Goal: Transaction & Acquisition: Purchase product/service

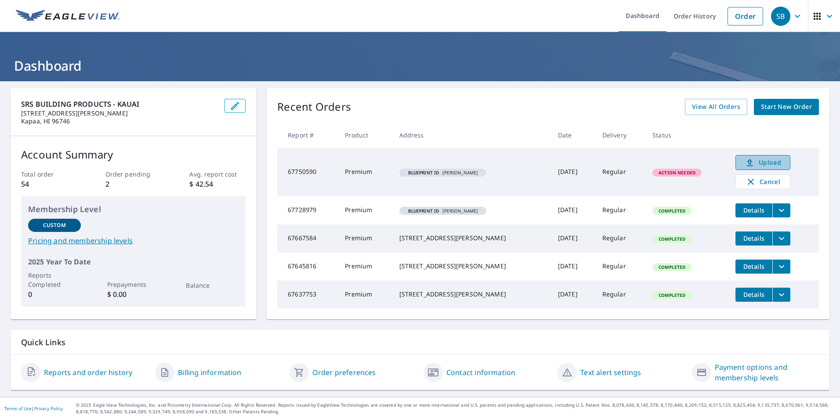
click at [755, 162] on span "Upload" at bounding box center [762, 162] width 43 height 11
click at [749, 161] on span "Upload" at bounding box center [762, 162] width 43 height 11
click at [752, 159] on span "Upload" at bounding box center [762, 162] width 43 height 11
click at [751, 167] on span "Upload" at bounding box center [762, 162] width 43 height 11
click at [795, 107] on span "Start New Order" at bounding box center [786, 106] width 51 height 11
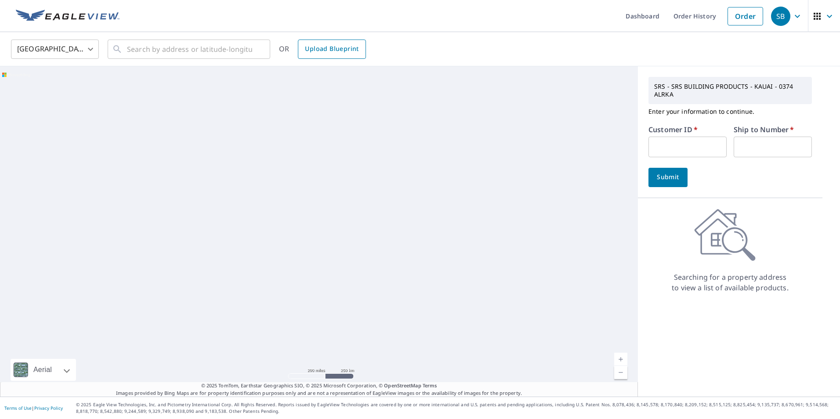
click at [339, 51] on span "Upload Blueprint" at bounding box center [332, 48] width 54 height 11
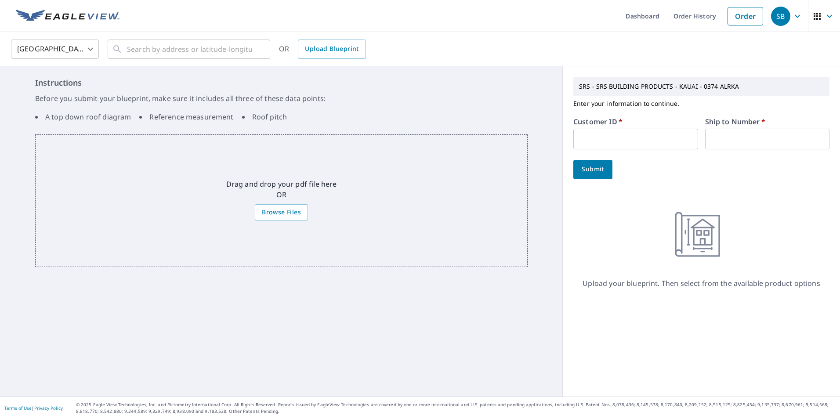
click at [639, 137] on input "text" at bounding box center [635, 139] width 124 height 21
type input "BRA374"
type input "1"
click at [585, 166] on span "Submit" at bounding box center [592, 169] width 25 height 11
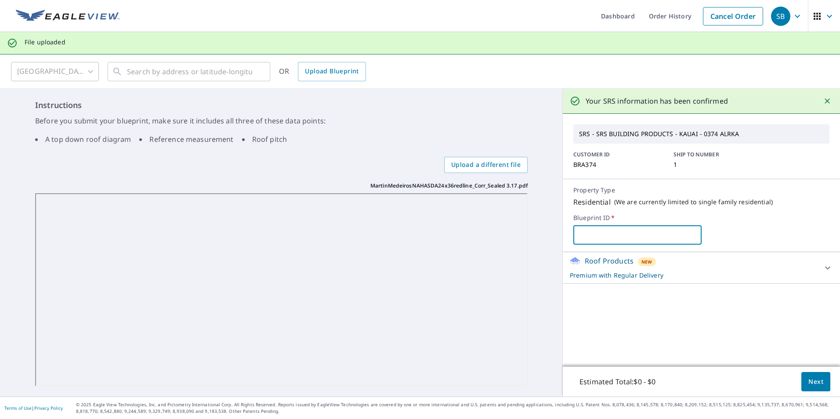
click at [642, 239] on input "text" at bounding box center [637, 235] width 128 height 25
drag, startPoint x: 658, startPoint y: 232, endPoint x: 565, endPoint y: 231, distance: 93.1
click at [565, 231] on div "Property Type Residential ( We are currently limited to single family residenti…" at bounding box center [701, 215] width 277 height 73
type input "Martin Medeiros"
click at [822, 267] on icon at bounding box center [827, 268] width 11 height 11
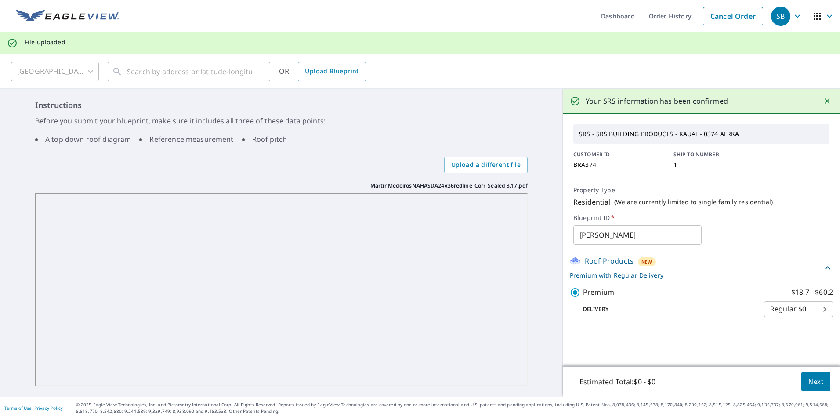
click at [808, 383] on span "Next" at bounding box center [815, 381] width 15 height 11
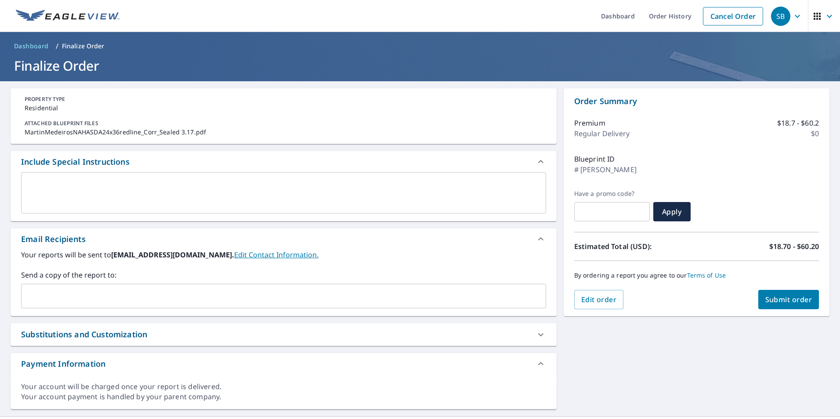
click at [224, 304] on input "text" at bounding box center [277, 296] width 504 height 17
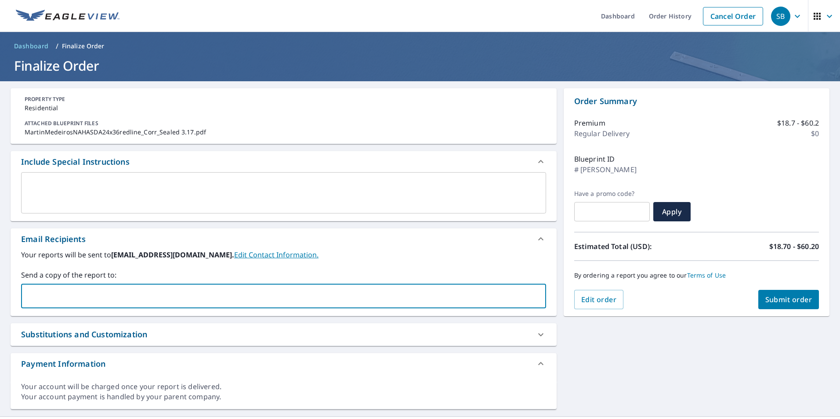
paste input "Ryan.Boyer@srsbuildingproducts.com"
type input "Ryan.Boyer@srsbuildingproducts.com"
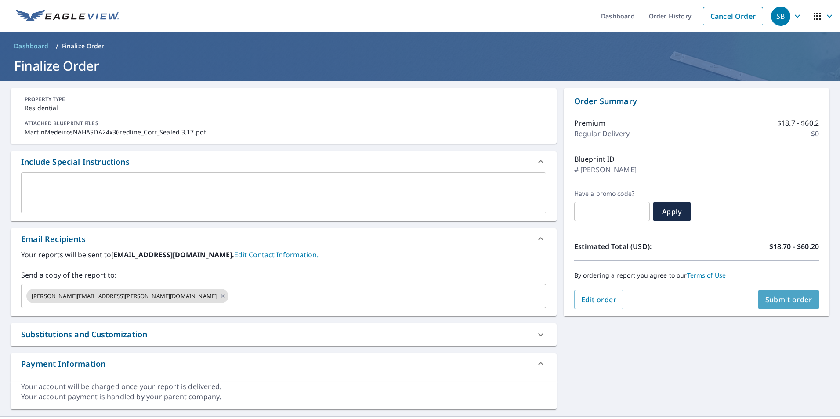
click at [765, 303] on span "Submit order" at bounding box center [788, 300] width 47 height 10
checkbox input "true"
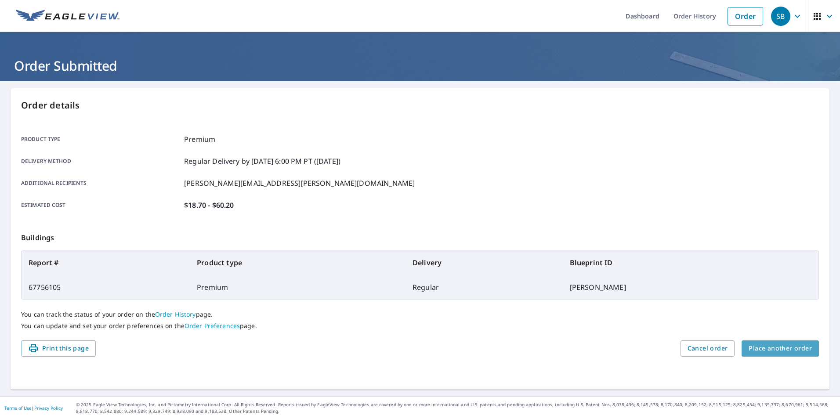
click at [785, 344] on span "Place another order" at bounding box center [780, 348] width 63 height 11
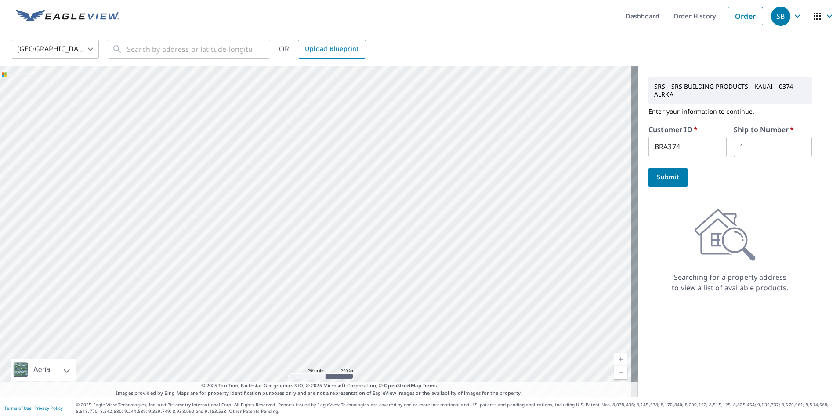
click at [324, 43] on span "Upload Blueprint" at bounding box center [332, 48] width 54 height 11
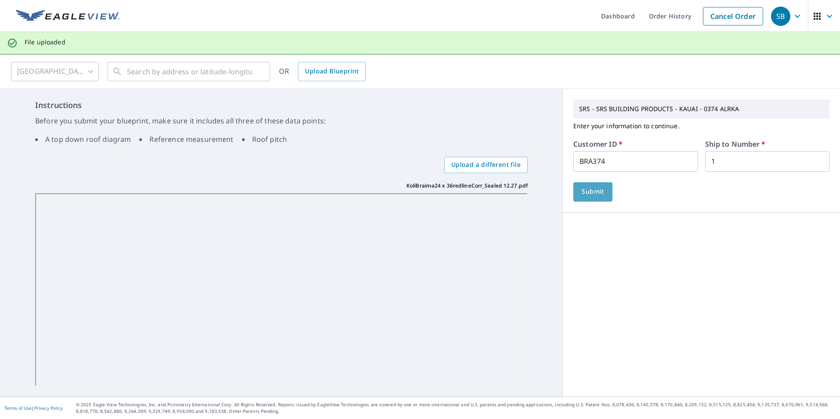
click at [597, 197] on button "Submit" at bounding box center [592, 191] width 39 height 19
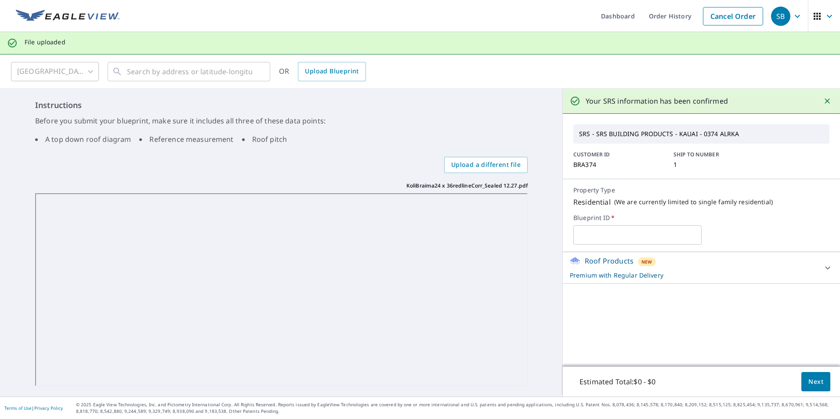
click at [811, 381] on span "Next" at bounding box center [815, 381] width 15 height 11
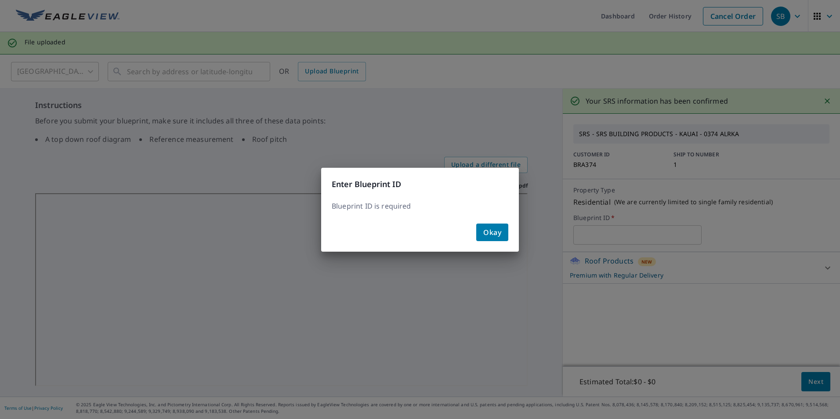
click at [489, 233] on span "Okay" at bounding box center [492, 232] width 18 height 12
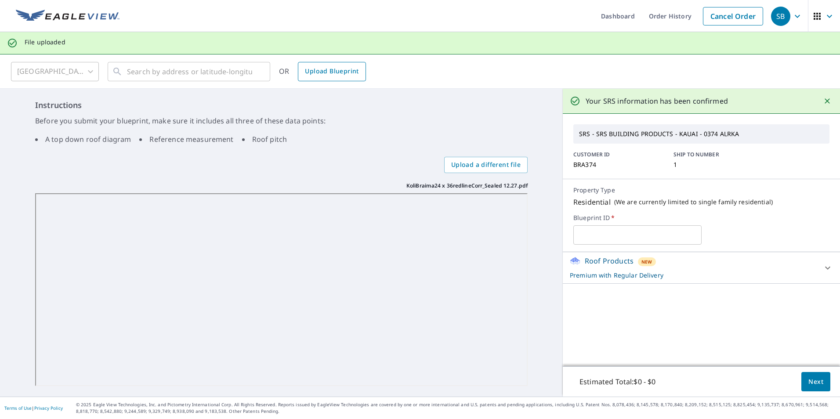
click at [344, 76] on span "Upload Blueprint" at bounding box center [332, 71] width 54 height 11
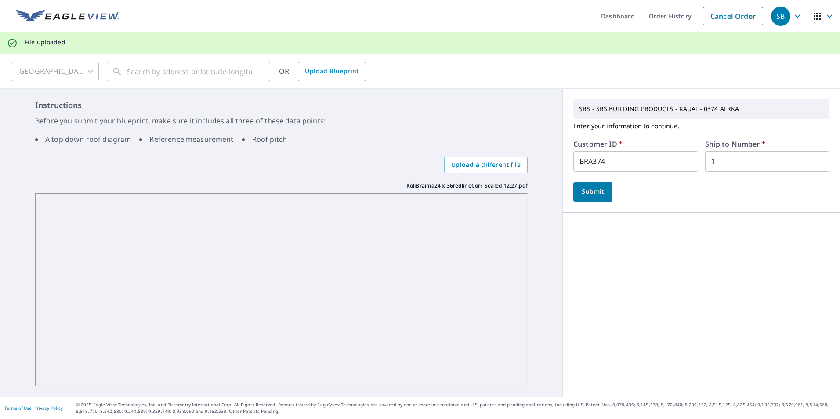
click at [589, 188] on span "Submit" at bounding box center [592, 191] width 25 height 11
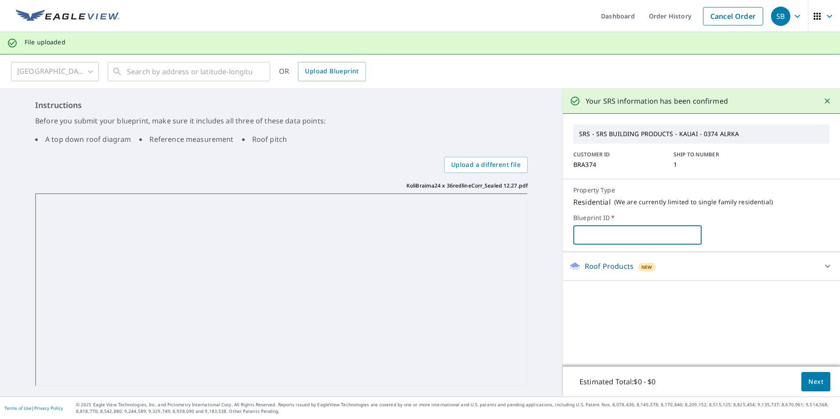
click at [611, 241] on input "text" at bounding box center [637, 235] width 128 height 25
type input "Koli Braima"
click at [811, 383] on span "Next" at bounding box center [815, 381] width 15 height 11
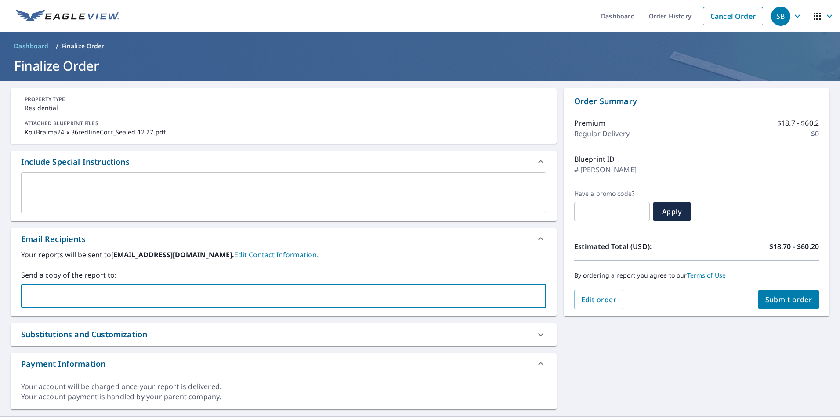
paste input "Ryan.Boyer@srsbuildingproducts.com"
type input "Ryan.Boyer@srsbuildingproducts.com"
click at [786, 298] on span "Submit order" at bounding box center [788, 300] width 47 height 10
checkbox input "true"
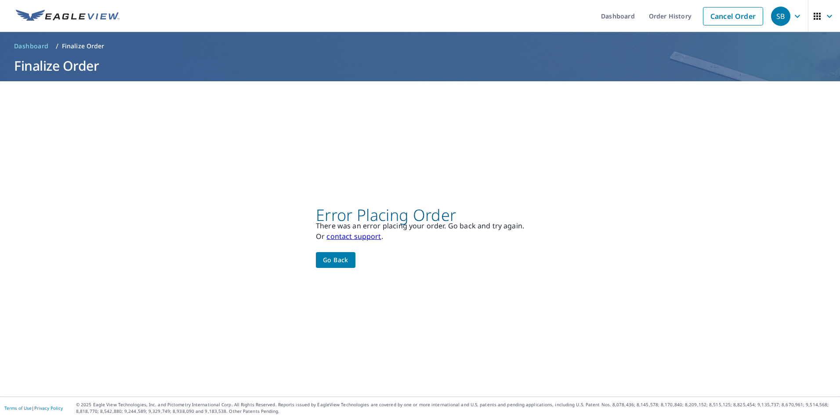
click at [330, 261] on span "Go back" at bounding box center [335, 260] width 25 height 11
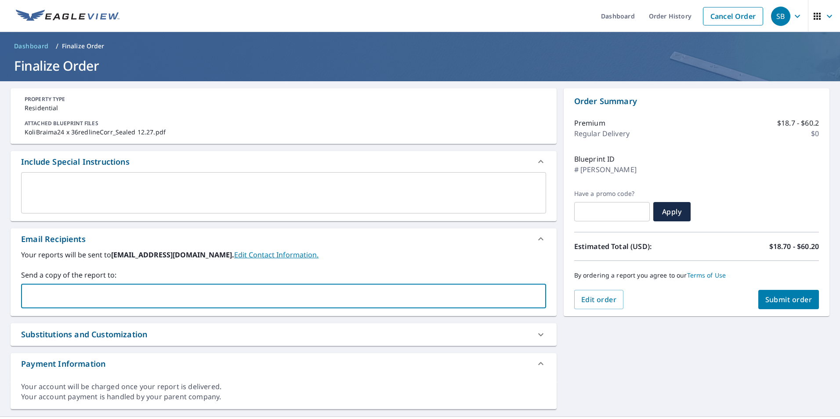
paste input "Ryan.Boyer@srsbuildingproducts.com"
type input "Ryan.Boyer@srsbuildingproducts.com"
click at [765, 297] on span "Submit order" at bounding box center [788, 300] width 47 height 10
checkbox input "true"
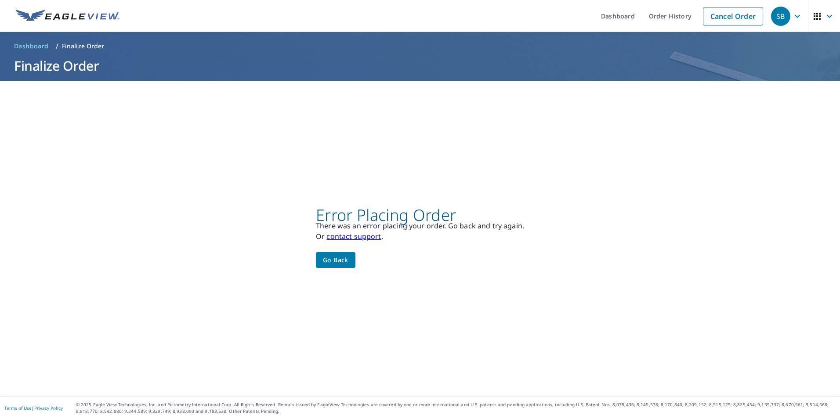
click at [341, 258] on span "Go back" at bounding box center [335, 260] width 25 height 11
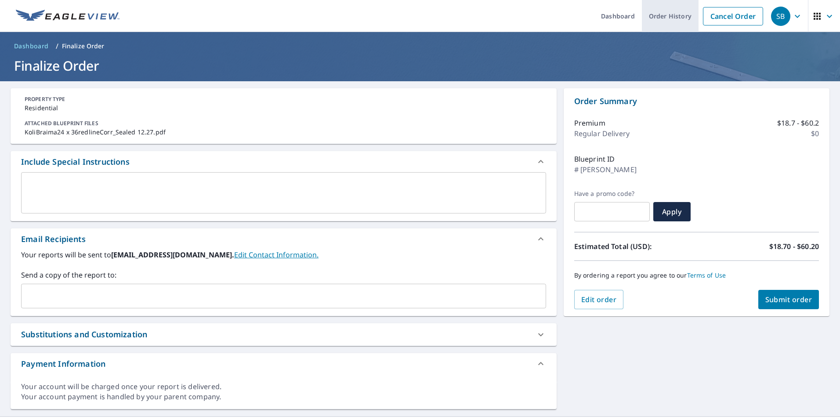
click at [671, 16] on link "Order History" at bounding box center [670, 16] width 57 height 32
checkbox input "true"
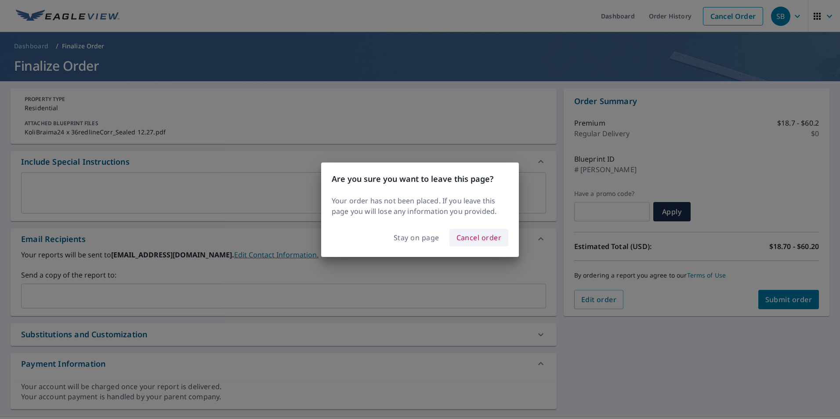
click at [485, 235] on span "Cancel order" at bounding box center [478, 238] width 45 height 12
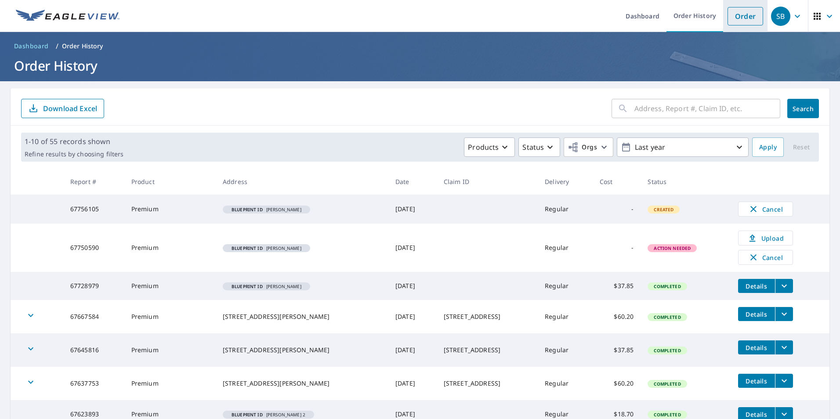
click at [738, 16] on link "Order" at bounding box center [745, 16] width 36 height 18
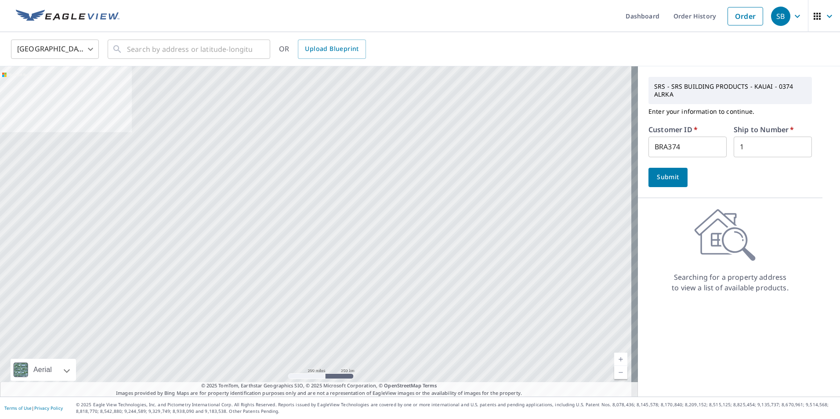
click at [653, 169] on button "Submit" at bounding box center [667, 177] width 39 height 19
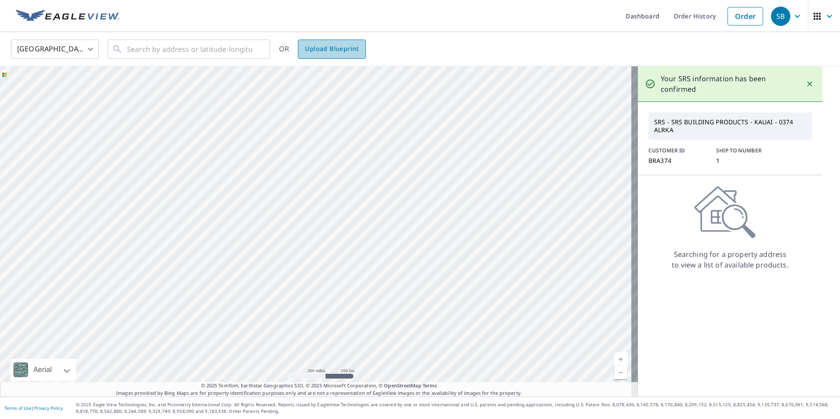
click at [330, 47] on span "Upload Blueprint" at bounding box center [332, 48] width 54 height 11
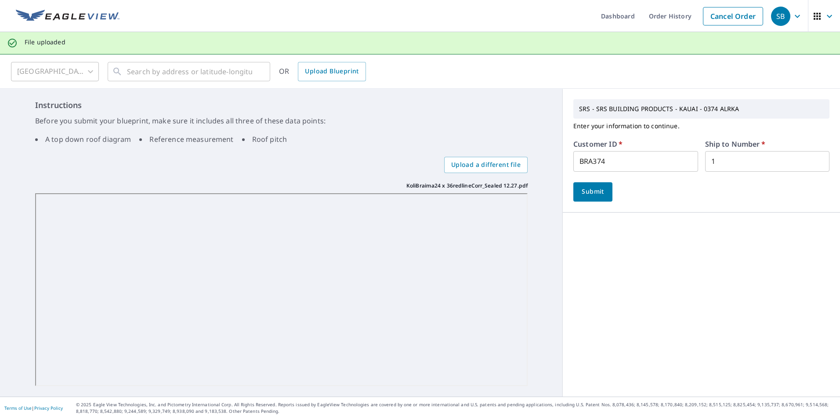
click at [580, 195] on span "Submit" at bounding box center [592, 191] width 25 height 11
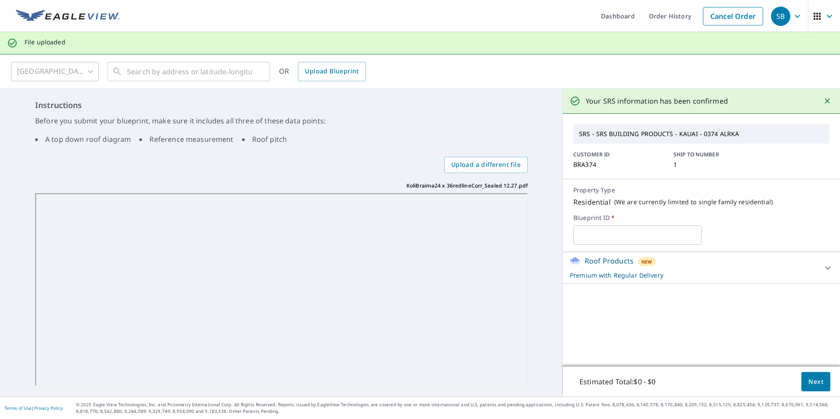
click at [644, 231] on input "text" at bounding box center [637, 235] width 128 height 25
type input "Koli Braima"
click at [808, 384] on span "Next" at bounding box center [815, 381] width 15 height 11
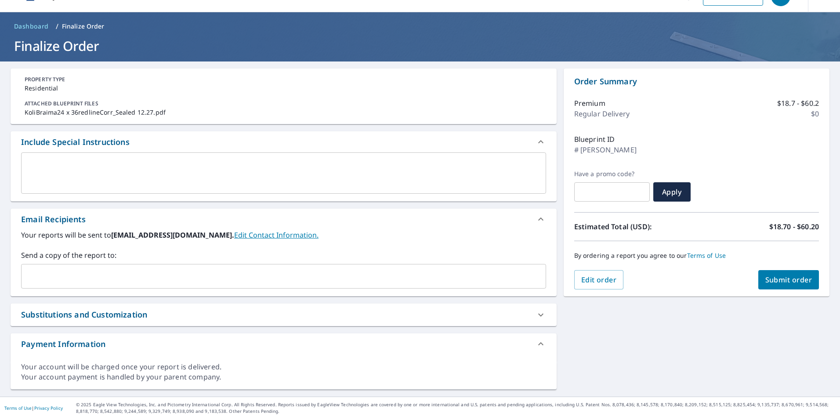
scroll to position [20, 0]
click at [82, 279] on input "text" at bounding box center [277, 276] width 504 height 17
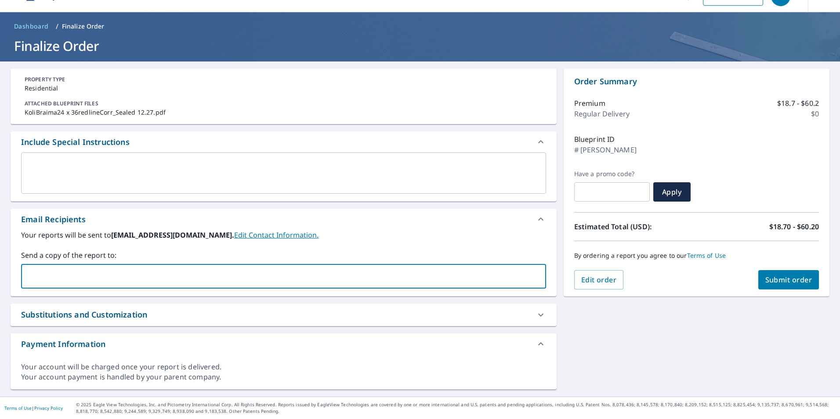
paste input "Ryan.Boyer@srsbuildingproducts.com"
type input "Ryan.Boyer@srsbuildingproducts.com"
click at [785, 280] on span "Submit order" at bounding box center [788, 280] width 47 height 10
checkbox input "true"
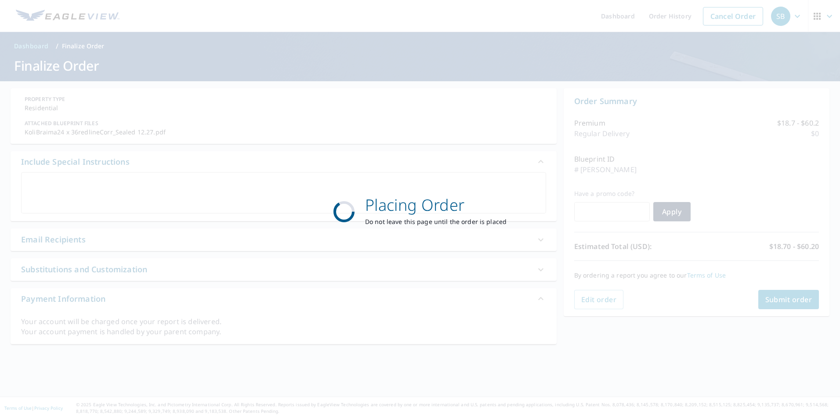
scroll to position [0, 0]
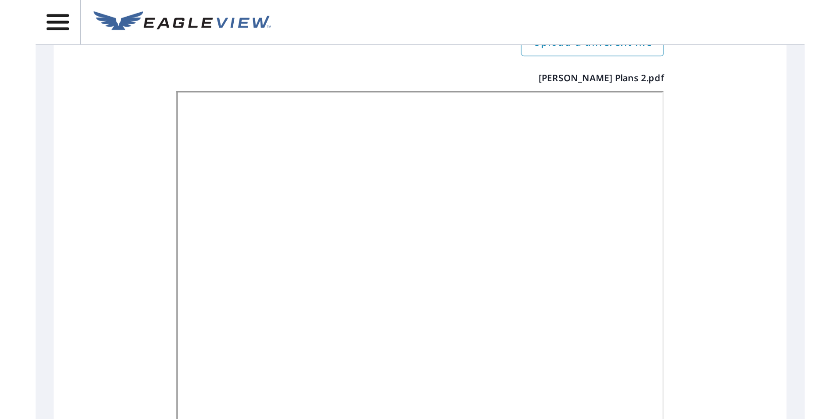
scroll to position [4, 0]
